Goal: Transaction & Acquisition: Purchase product/service

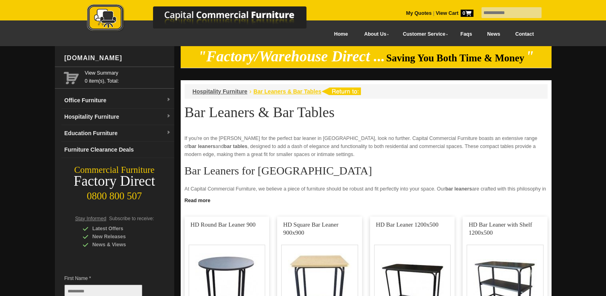
click at [271, 92] on span "Bar Leaners & Bar Tables" at bounding box center [287, 91] width 68 height 6
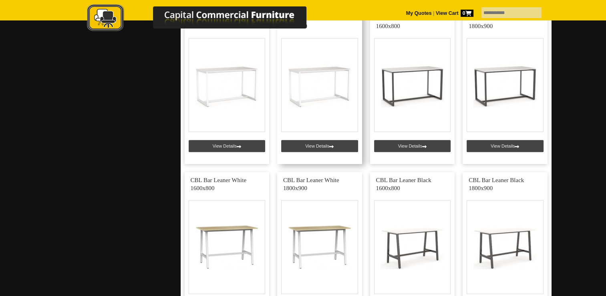
scroll to position [320, 0]
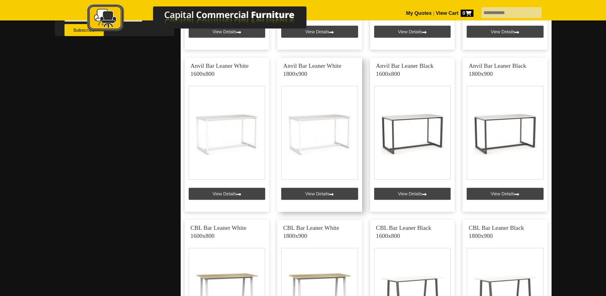
click at [322, 134] on link at bounding box center [319, 135] width 85 height 154
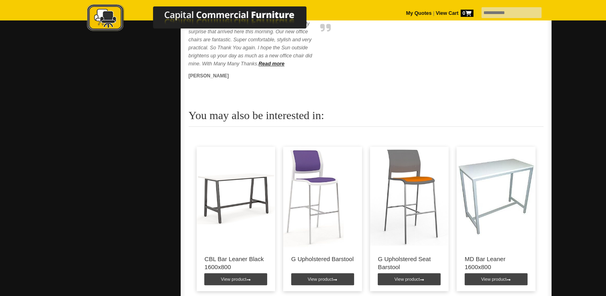
scroll to position [481, 0]
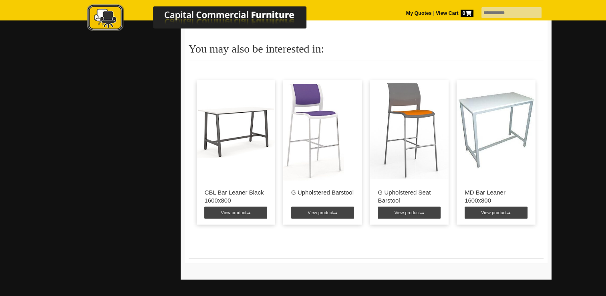
click at [479, 123] on img at bounding box center [496, 130] width 79 height 100
click at [478, 123] on img at bounding box center [496, 130] width 79 height 100
click at [489, 211] on link "View product" at bounding box center [496, 212] width 63 height 12
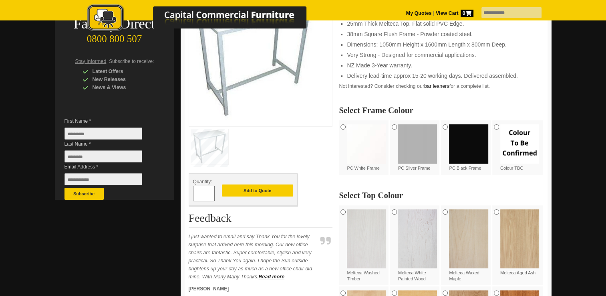
scroll to position [160, 0]
